Goal: Browse casually

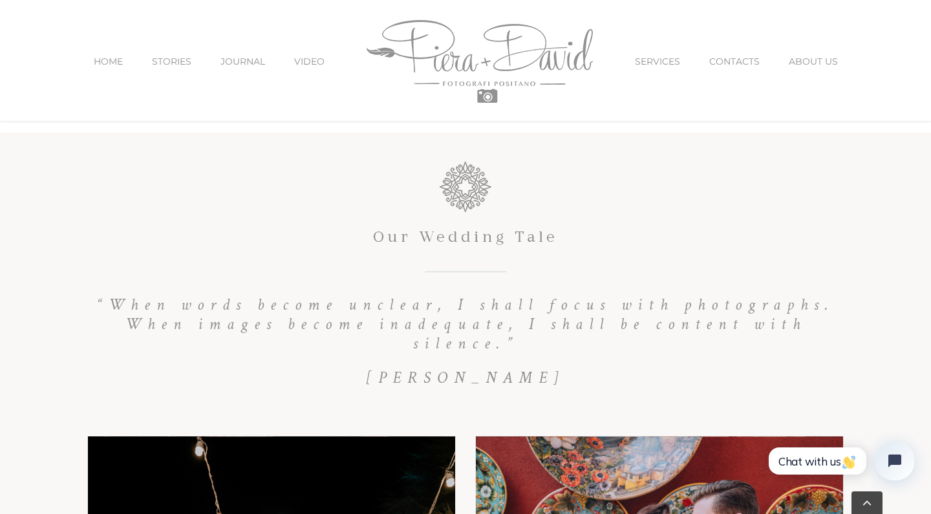
scroll to position [5398, 0]
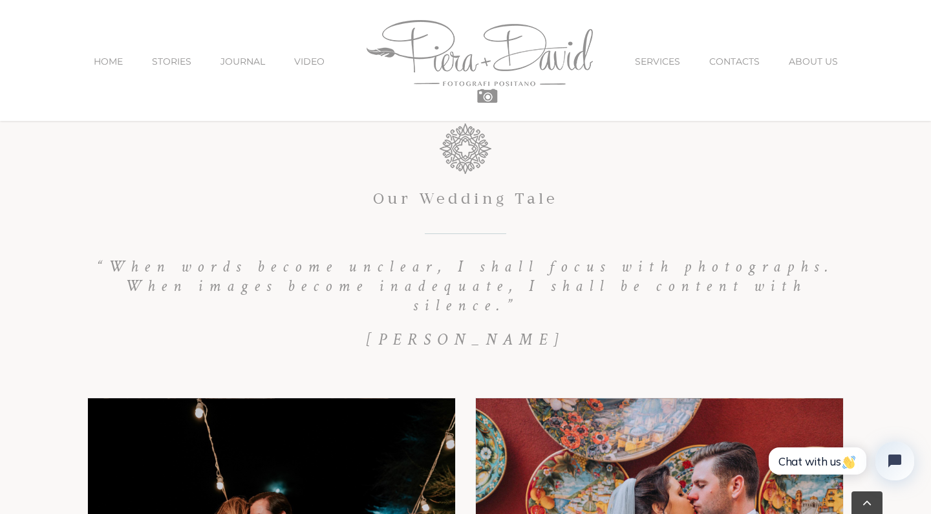
click at [184, 61] on span "STORIES" at bounding box center [171, 61] width 39 height 9
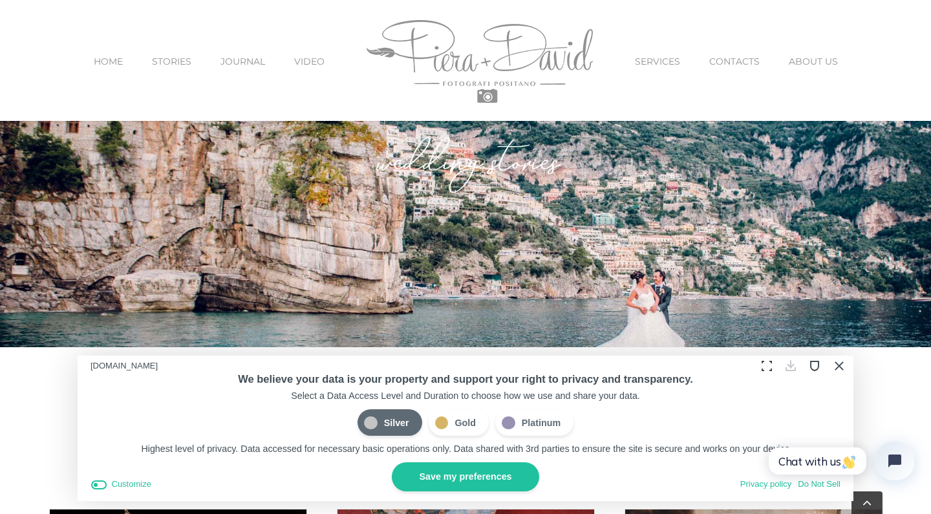
click at [840, 365] on button "Close Cookie Compliance" at bounding box center [838, 366] width 20 height 20
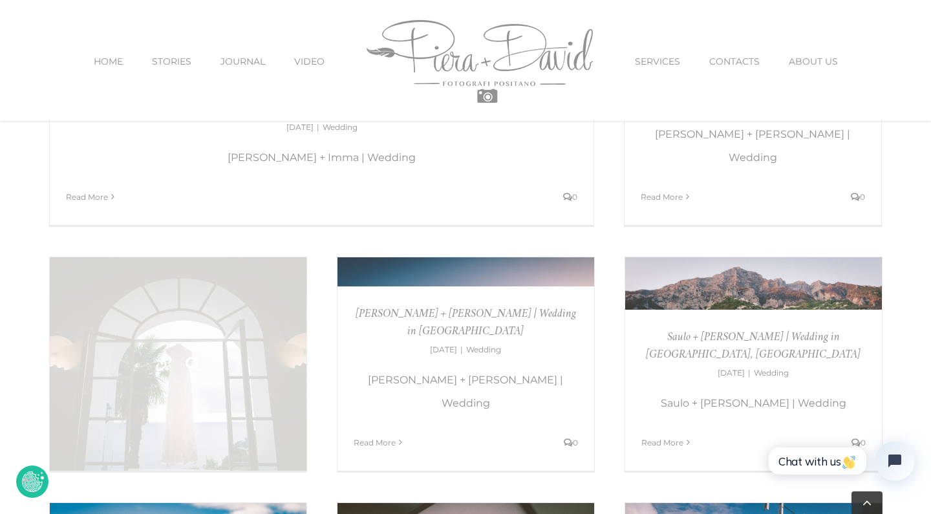
scroll to position [2402, 0]
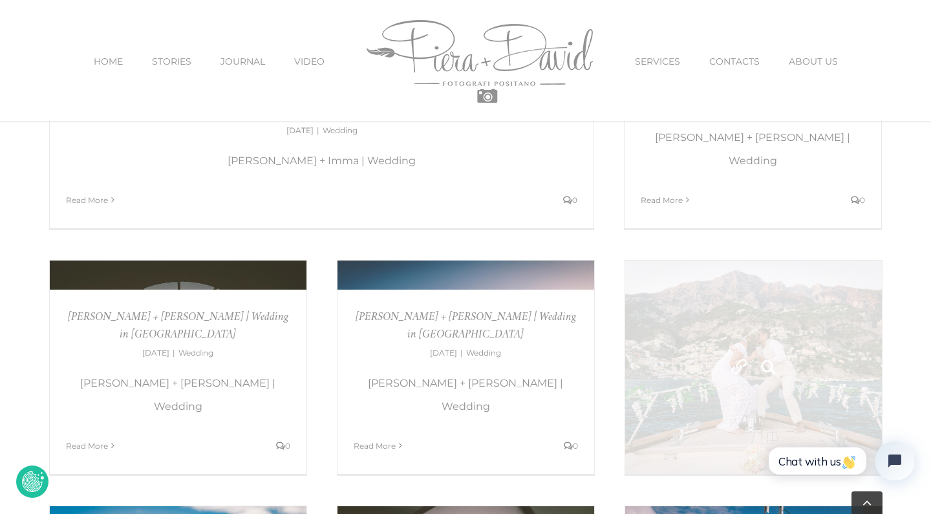
click at [685, 286] on link "Saulo + Sueli | Wedding in Fornillo Beach, Positano" at bounding box center [753, 367] width 257 height 213
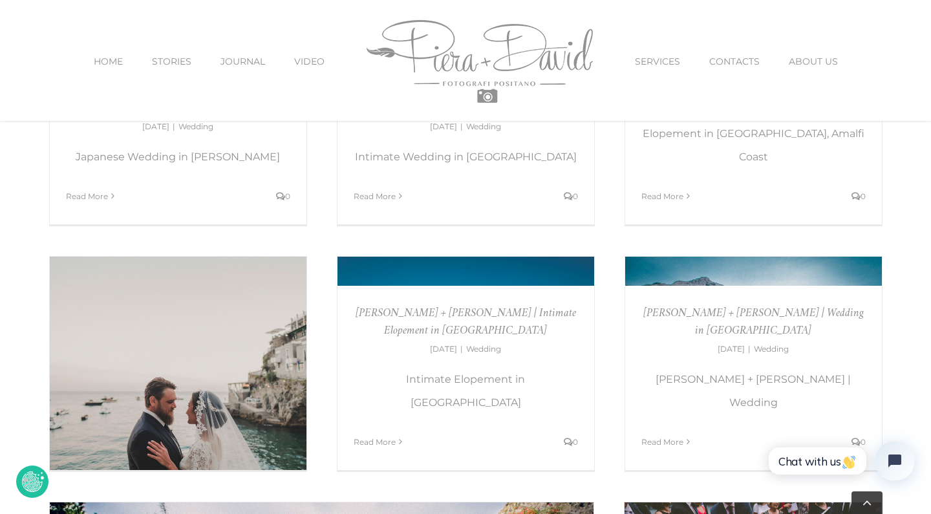
scroll to position [1672, 0]
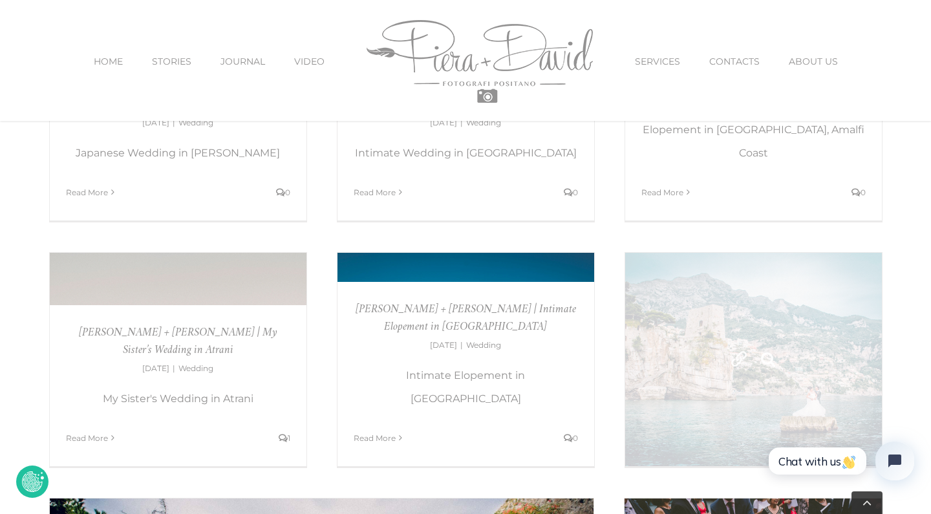
click at [724, 296] on link "Mario + Veronica | Wedding in Positano" at bounding box center [753, 359] width 257 height 213
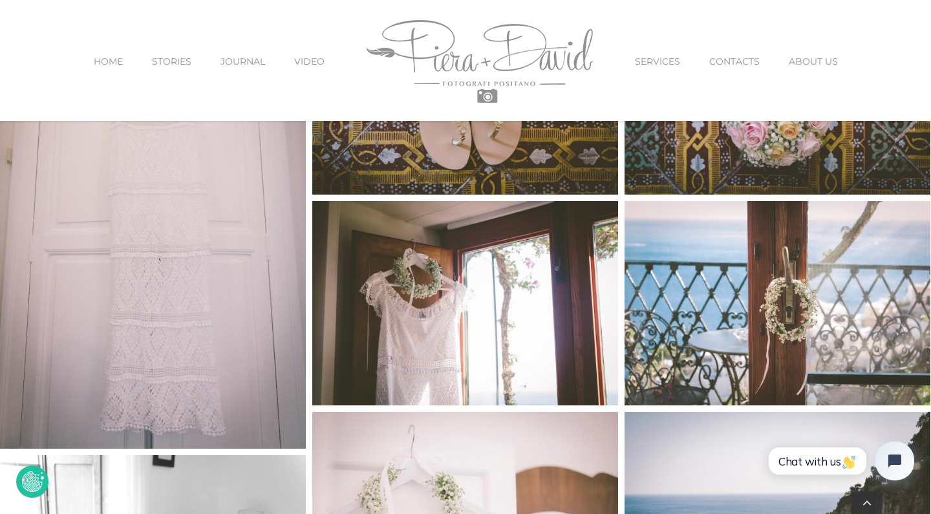
scroll to position [954, 0]
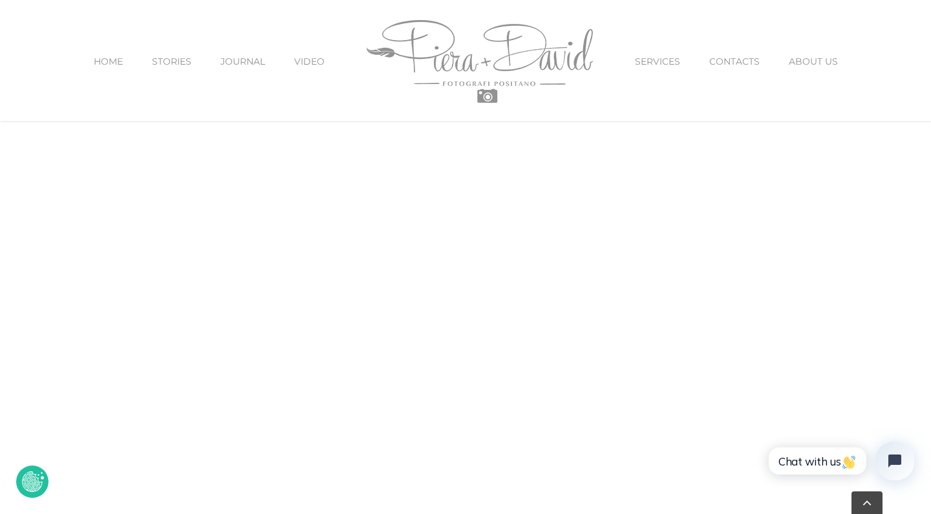
scroll to position [2863, 0]
